Goal: Check status

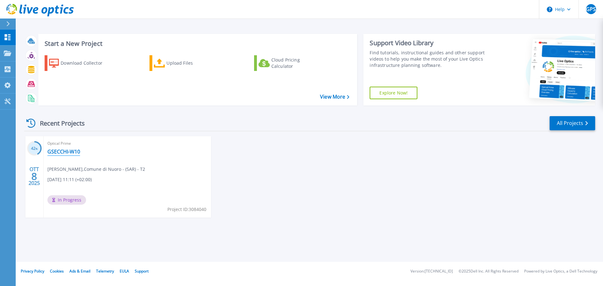
click at [73, 151] on link "GSECCHI-W10" at bounding box center [63, 151] width 33 height 6
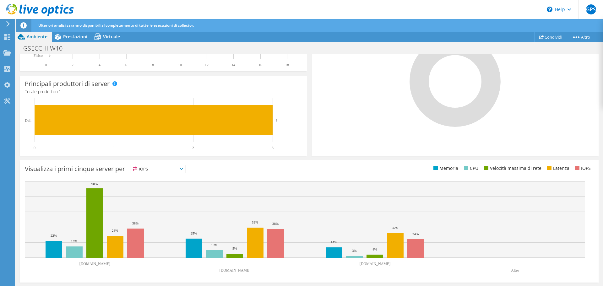
scroll to position [170, 0]
click at [175, 170] on span "IOPS" at bounding box center [158, 169] width 55 height 8
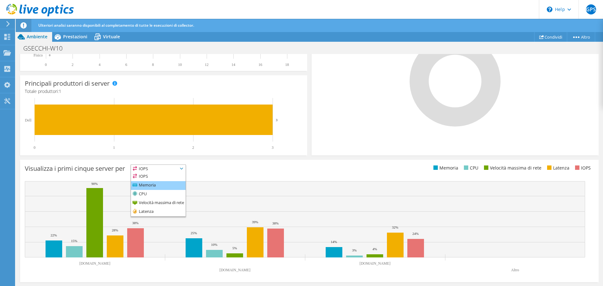
click at [169, 185] on li "Memoria" at bounding box center [158, 185] width 55 height 9
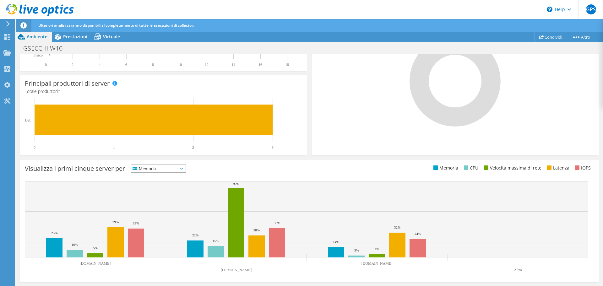
click at [174, 169] on span "Memoria" at bounding box center [154, 169] width 47 height 8
click at [167, 193] on li "CPU" at bounding box center [158, 194] width 55 height 9
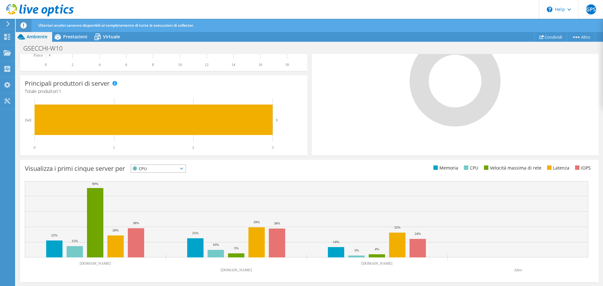
click at [173, 168] on span "CPU" at bounding box center [154, 169] width 47 height 8
drag, startPoint x: 168, startPoint y: 200, endPoint x: 172, endPoint y: 188, distance: 12.5
click at [168, 200] on li "Velocità massima di rete" at bounding box center [158, 203] width 55 height 9
click at [171, 169] on span "Velocità massima di rete" at bounding box center [161, 169] width 61 height 8
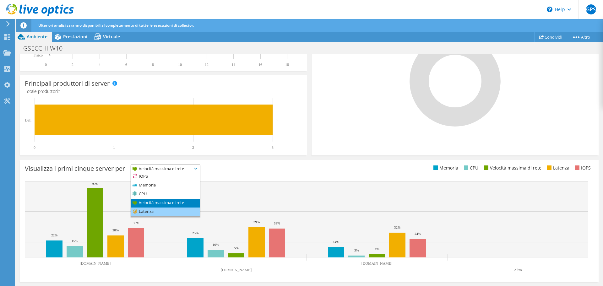
click at [168, 211] on li "Latenza" at bounding box center [165, 211] width 69 height 9
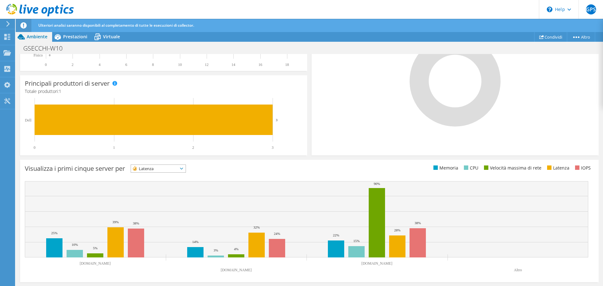
click at [170, 171] on span "Latenza" at bounding box center [154, 169] width 47 height 8
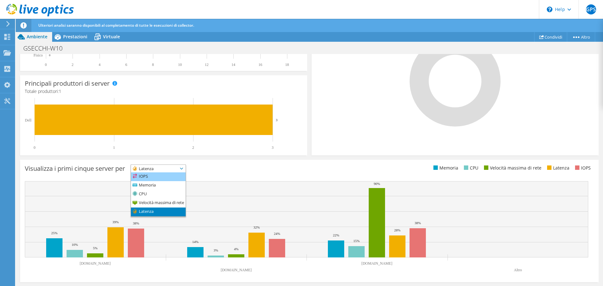
click at [168, 176] on li "IOPS" at bounding box center [158, 176] width 55 height 9
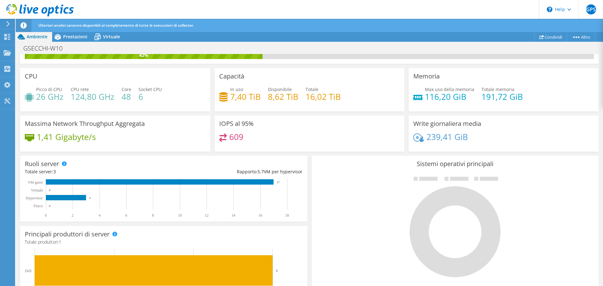
scroll to position [0, 0]
